Goal: Task Accomplishment & Management: Manage account settings

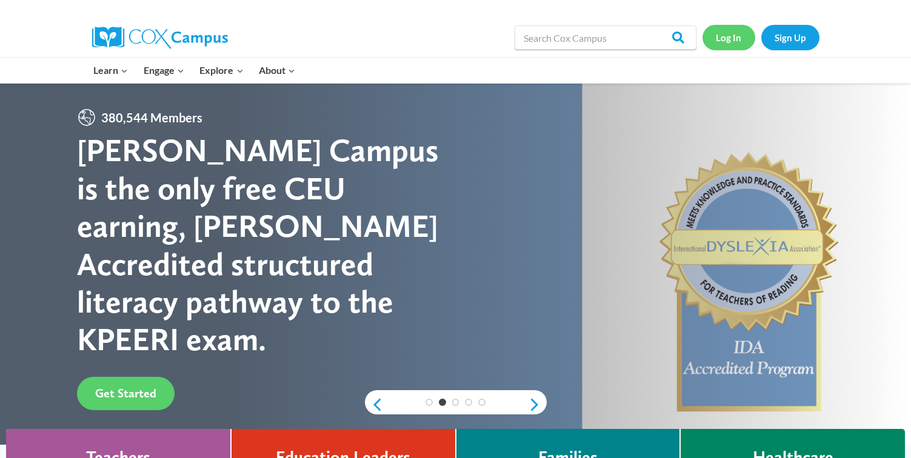
click at [727, 44] on link "Log In" at bounding box center [729, 37] width 53 height 25
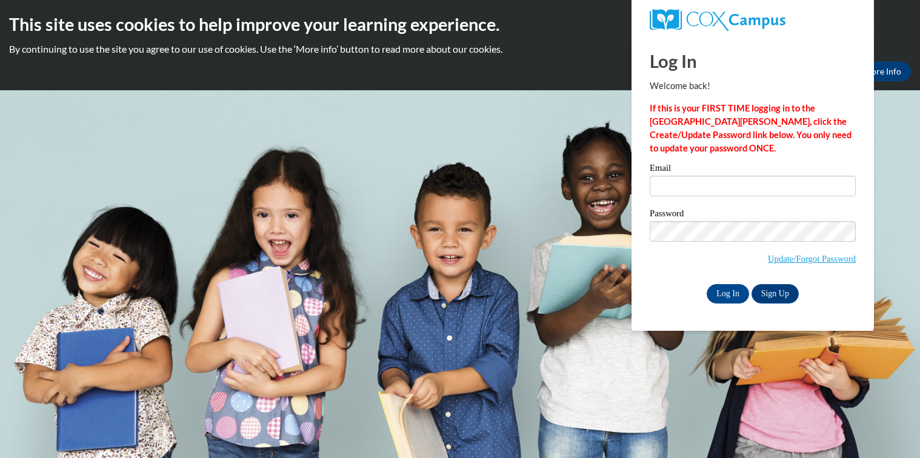
type input "[EMAIL_ADDRESS][DOMAIN_NAME]"
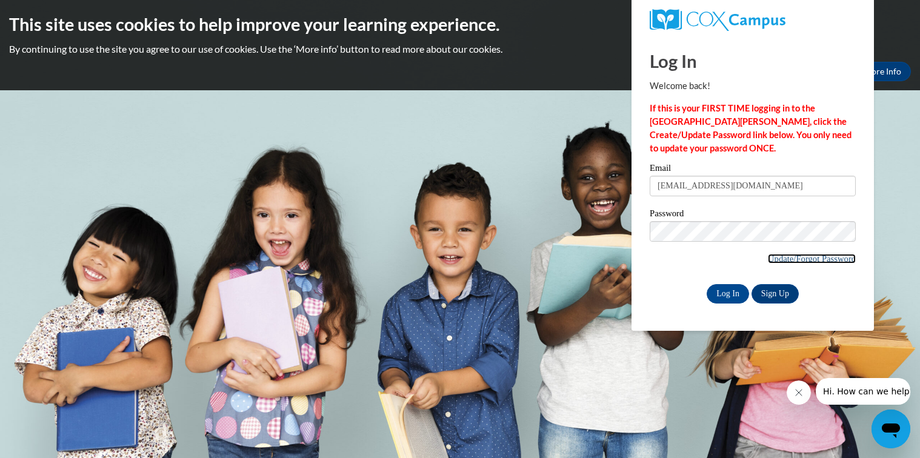
click at [805, 256] on link "Update/Forgot Password" at bounding box center [812, 259] width 88 height 10
click at [710, 245] on span "Update/Forgot Password" at bounding box center [753, 246] width 206 height 50
click at [730, 292] on input "Log In" at bounding box center [728, 293] width 42 height 19
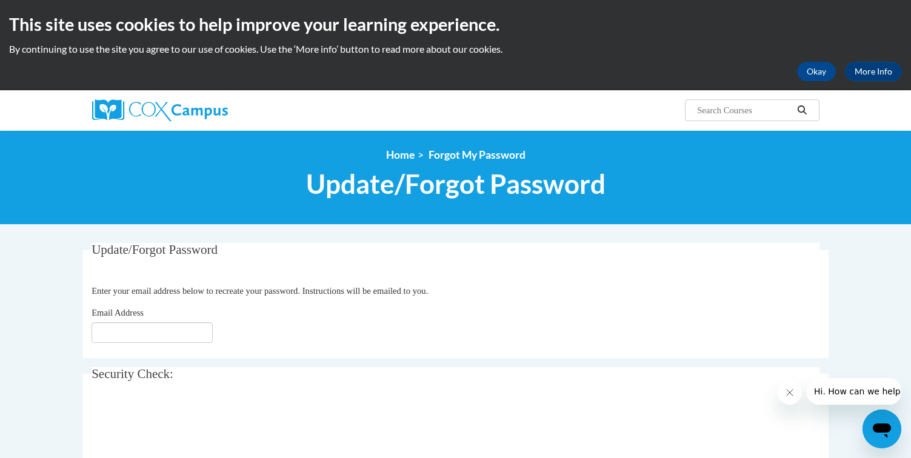
type input "[EMAIL_ADDRESS][DOMAIN_NAME]"
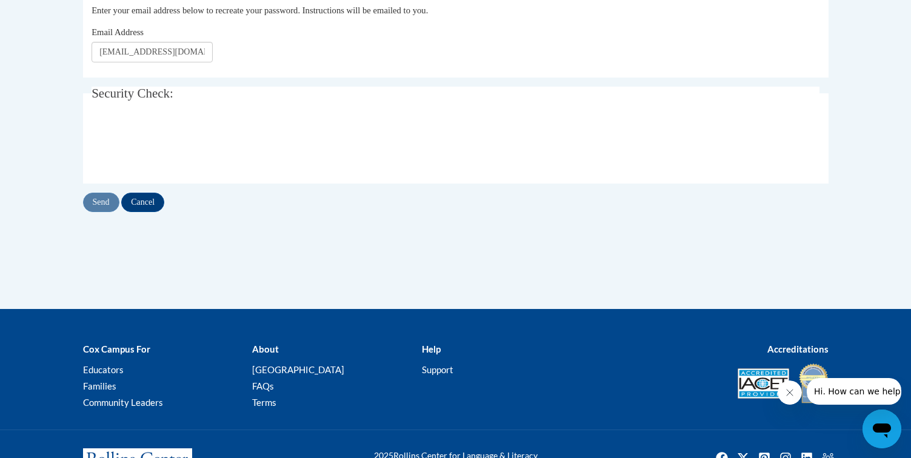
scroll to position [210, 0]
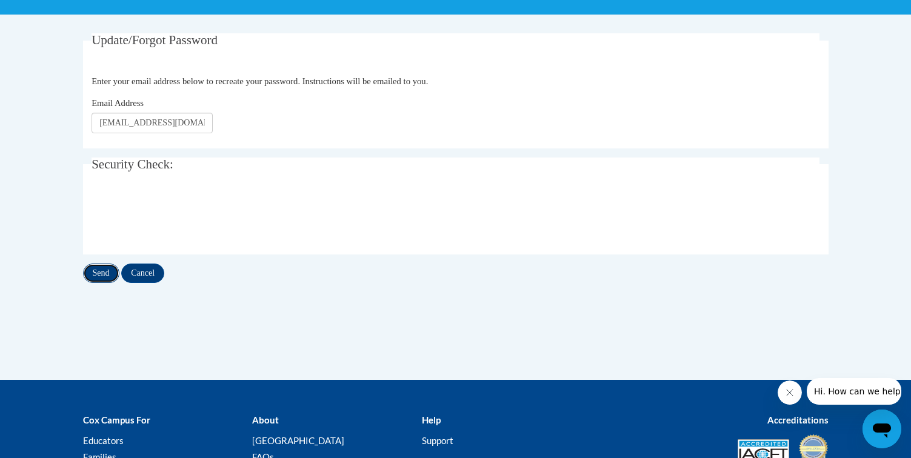
click at [101, 274] on input "Send" at bounding box center [101, 273] width 36 height 19
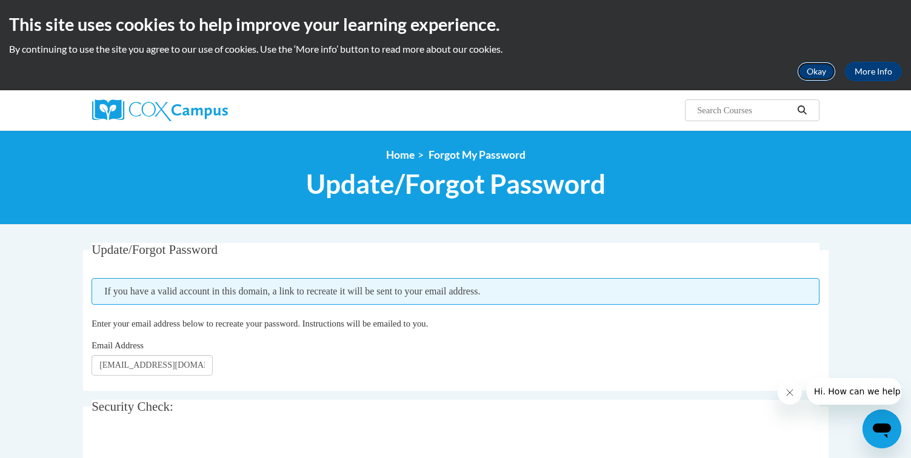
click at [816, 72] on button "Okay" at bounding box center [816, 71] width 39 height 19
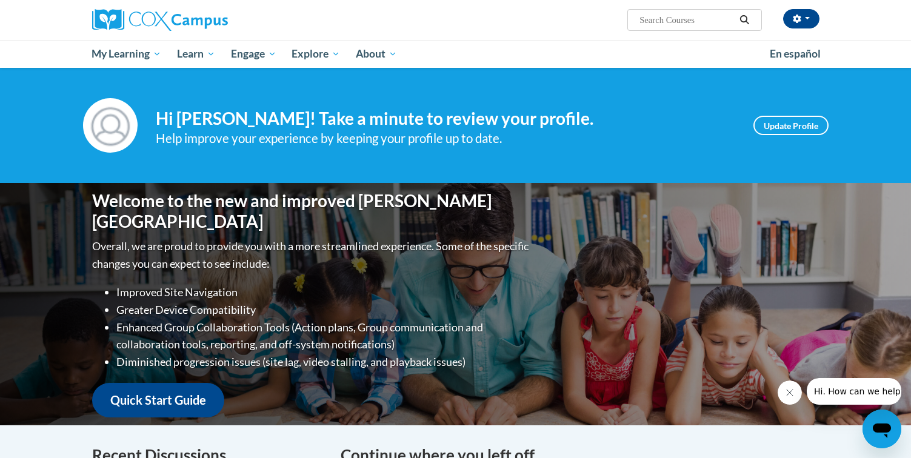
drag, startPoint x: 175, startPoint y: 225, endPoint x: 150, endPoint y: 489, distance: 264.8
drag, startPoint x: 150, startPoint y: 489, endPoint x: 679, endPoint y: 238, distance: 585.9
click at [679, 238] on div "Welcome to the new and improved Cox Campus Overall, we are proud to provide you…" at bounding box center [456, 304] width 764 height 242
